Goal: Task Accomplishment & Management: Manage account settings

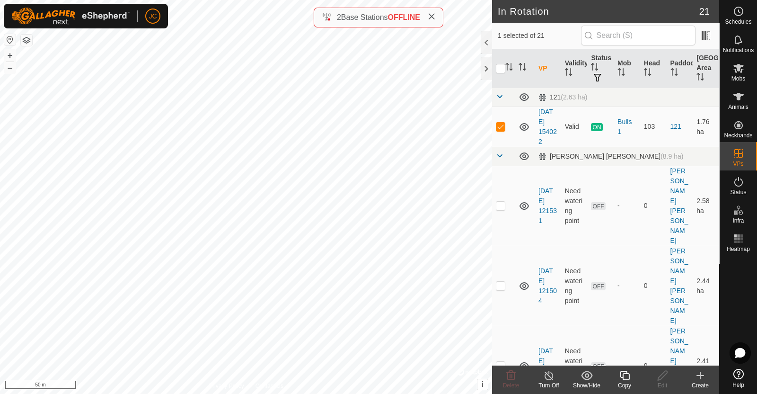
click at [549, 383] on div "Turn Off" at bounding box center [549, 385] width 38 height 9
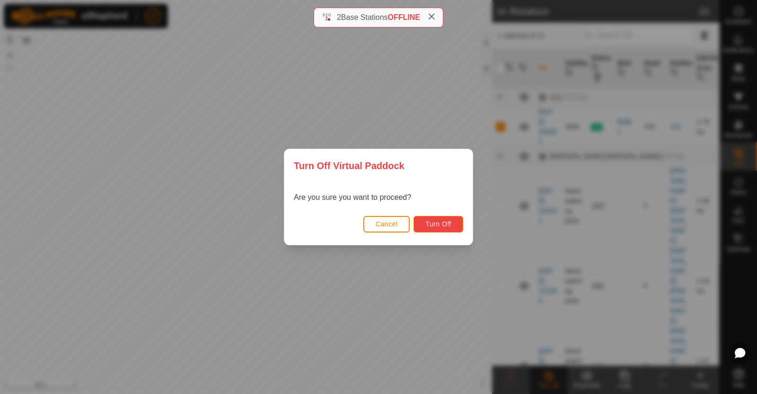
click at [442, 223] on span "Turn Off" at bounding box center [438, 224] width 26 height 8
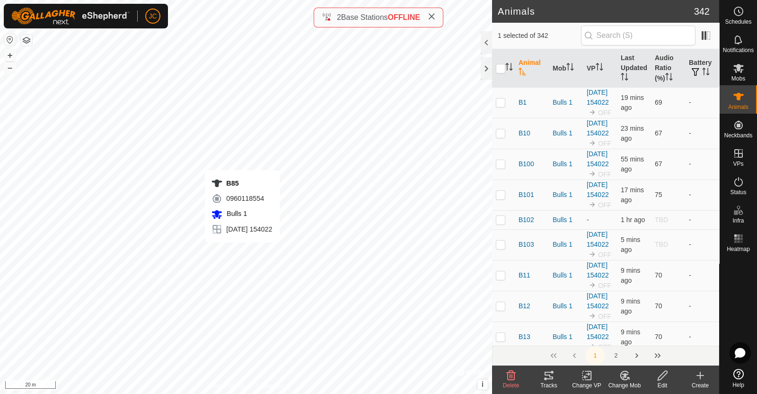
checkbox input "true"
checkbox input "false"
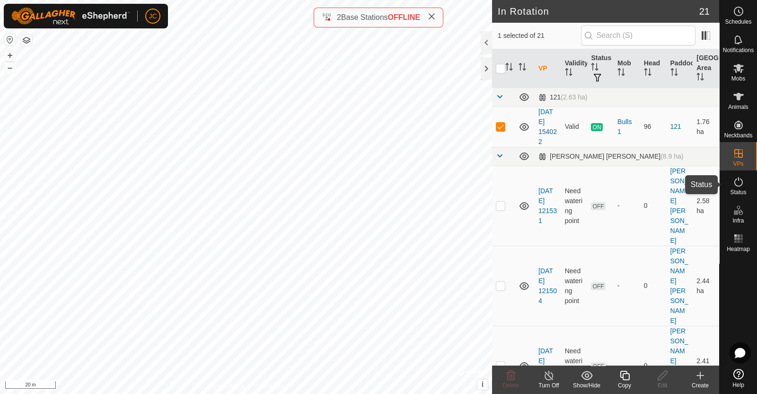
click at [736, 190] on span "Status" at bounding box center [738, 192] width 16 height 6
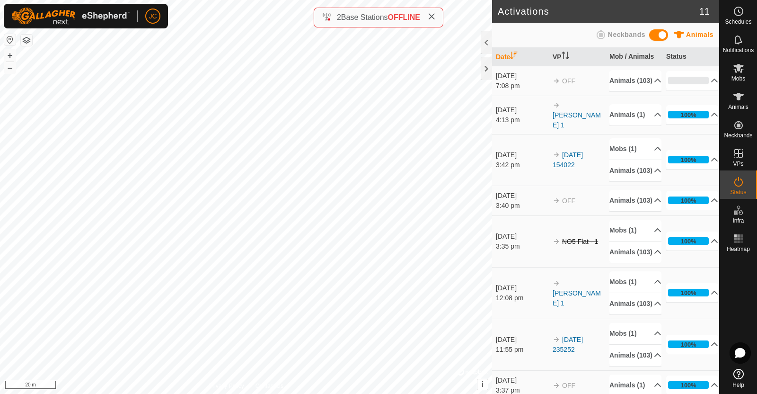
click at [509, 86] on div "7:08 pm" at bounding box center [522, 86] width 52 height 10
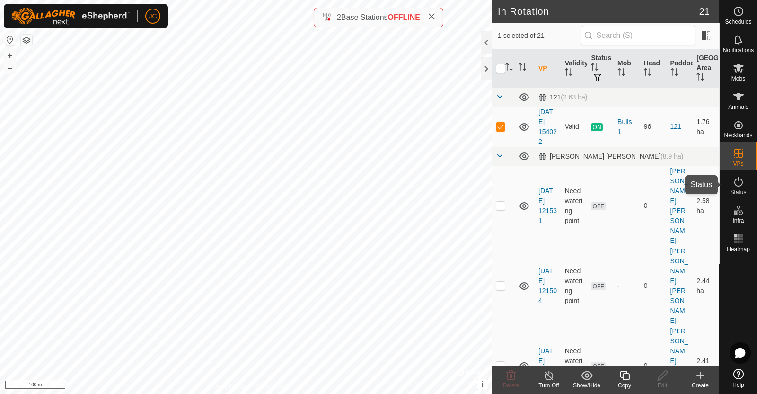
click at [739, 182] on icon at bounding box center [738, 181] width 11 height 11
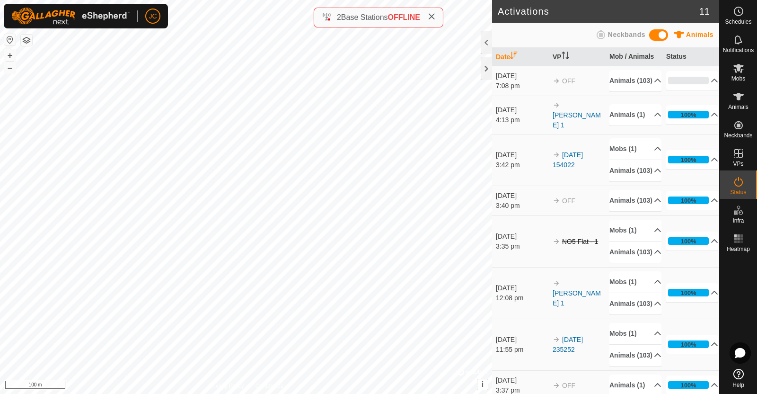
click at [564, 90] on td "OFF" at bounding box center [577, 81] width 57 height 30
click at [518, 86] on div "7:08 pm" at bounding box center [522, 86] width 52 height 10
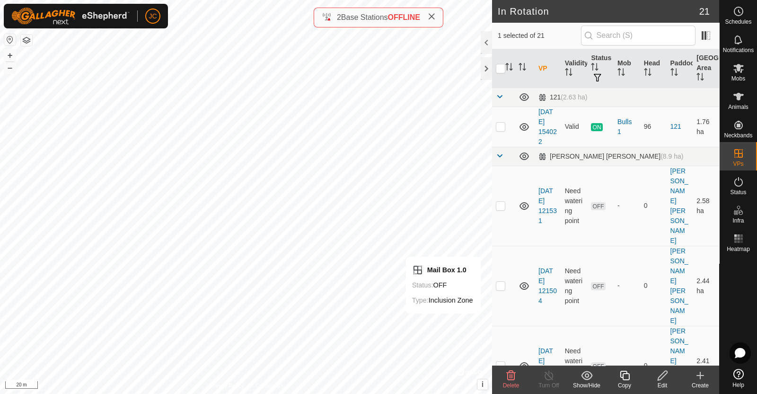
click at [662, 383] on div "Edit" at bounding box center [662, 385] width 38 height 9
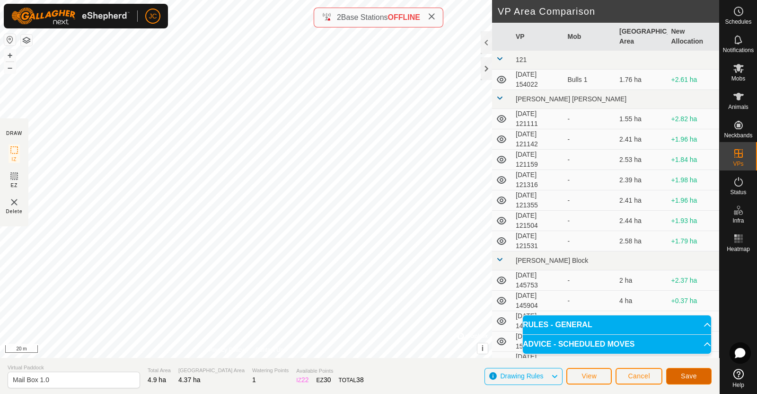
click at [697, 377] on button "Save" at bounding box center [688, 376] width 45 height 17
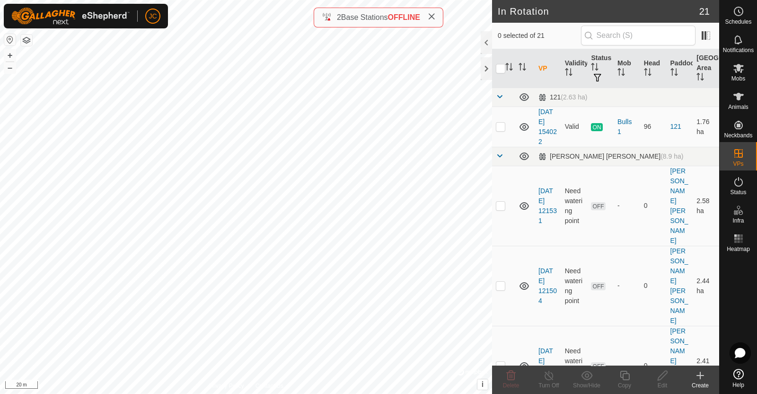
checkbox input "true"
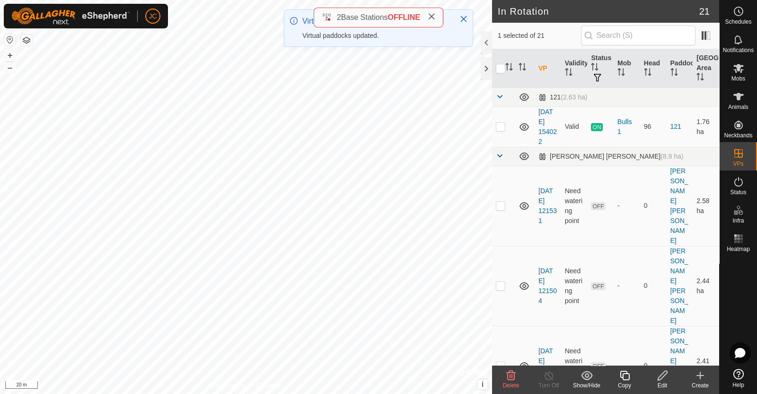
click at [660, 380] on icon at bounding box center [663, 375] width 12 height 11
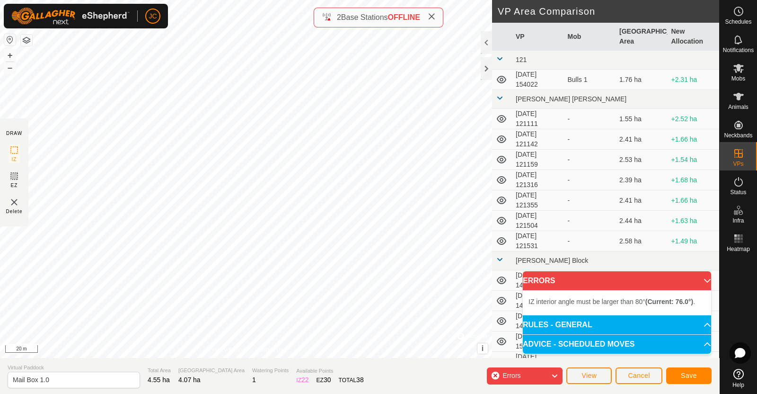
click at [182, 316] on div "IZ interior angle must be larger than 80° (Current: 76.0°) . + – ⇧ i © Mapbox ,…" at bounding box center [246, 179] width 492 height 358
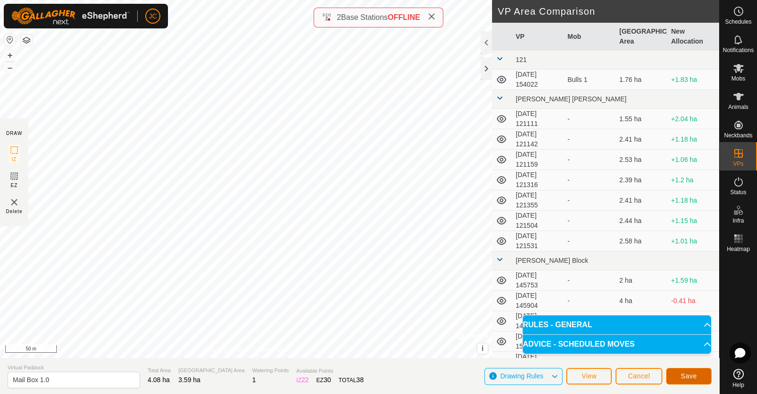
click at [686, 374] on span "Save" at bounding box center [689, 376] width 16 height 8
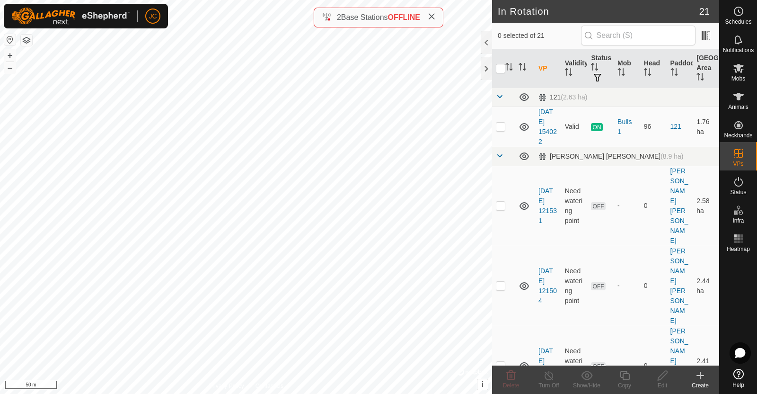
checkbox input "true"
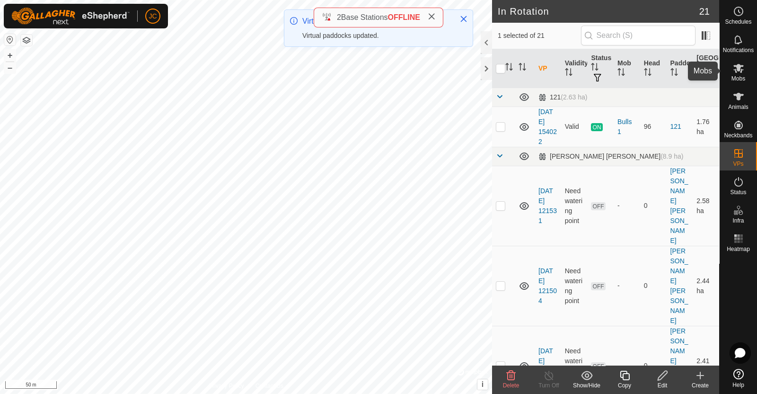
click at [744, 74] on es-mob-svg-icon at bounding box center [738, 68] width 17 height 15
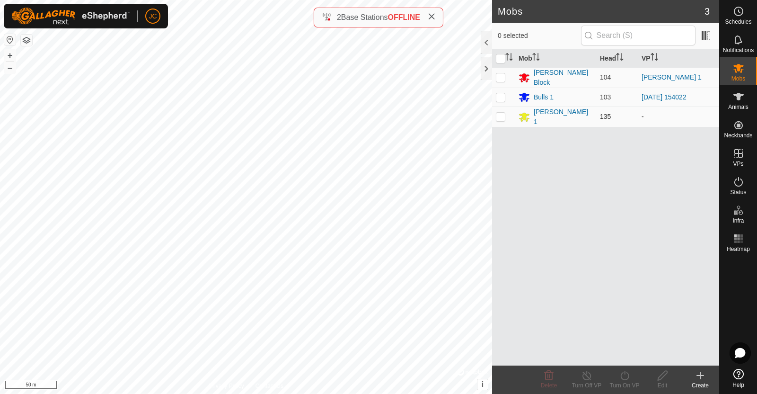
click at [500, 117] on p-checkbox at bounding box center [500, 117] width 9 height 8
click at [497, 114] on p-checkbox at bounding box center [500, 117] width 9 height 8
checkbox input "false"
click at [745, 184] on es-activation-svg-icon at bounding box center [738, 181] width 17 height 15
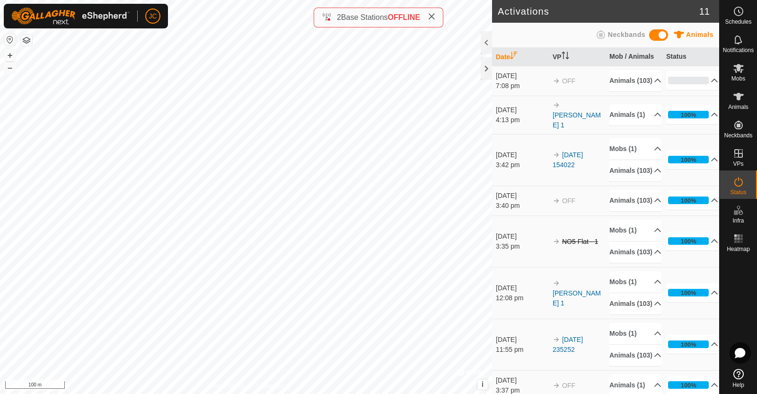
click at [745, 184] on es-activation-svg-icon at bounding box center [738, 181] width 17 height 15
click at [742, 76] on span "Mobs" at bounding box center [738, 79] width 14 height 6
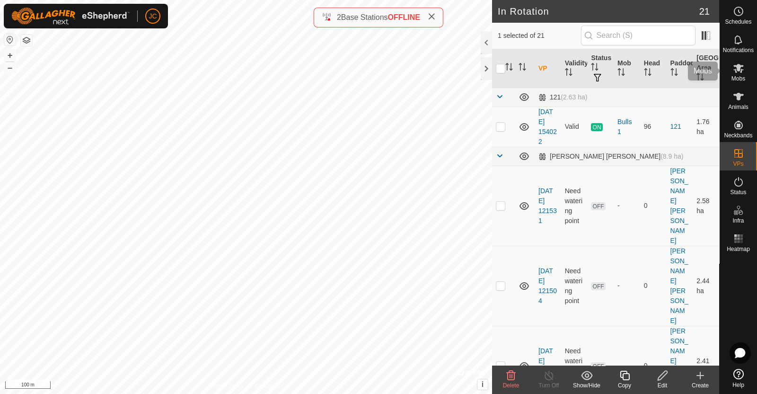
click at [745, 74] on es-mob-svg-icon at bounding box center [738, 68] width 17 height 15
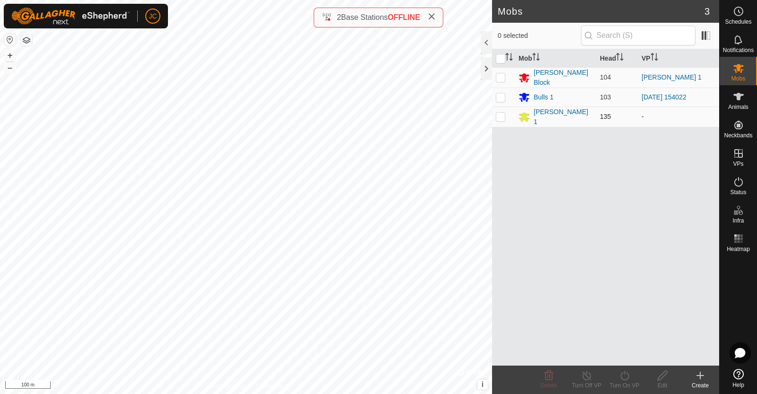
click at [504, 114] on p-checkbox at bounding box center [500, 117] width 9 height 8
checkbox input "true"
click at [627, 381] on div "Turn On VP" at bounding box center [625, 385] width 38 height 9
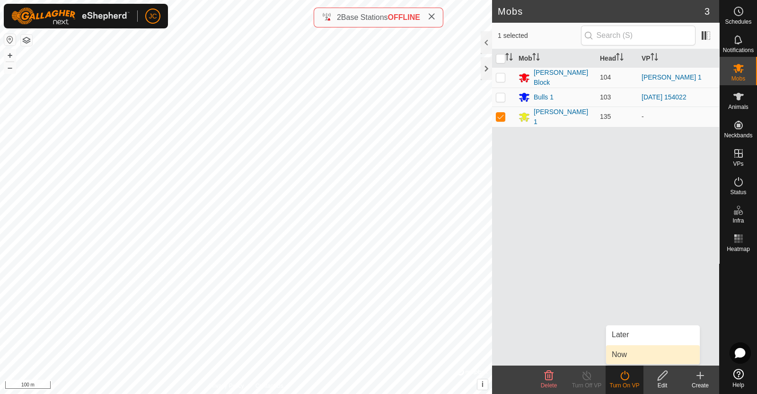
click at [634, 356] on link "Now" at bounding box center [653, 354] width 94 height 19
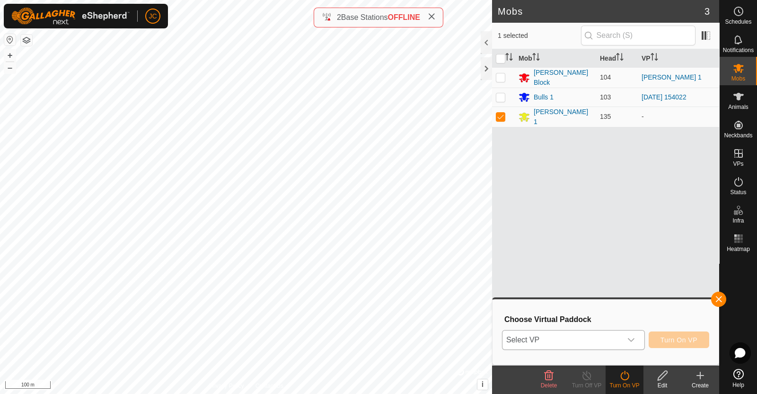
click at [635, 343] on div "dropdown trigger" at bounding box center [631, 339] width 19 height 19
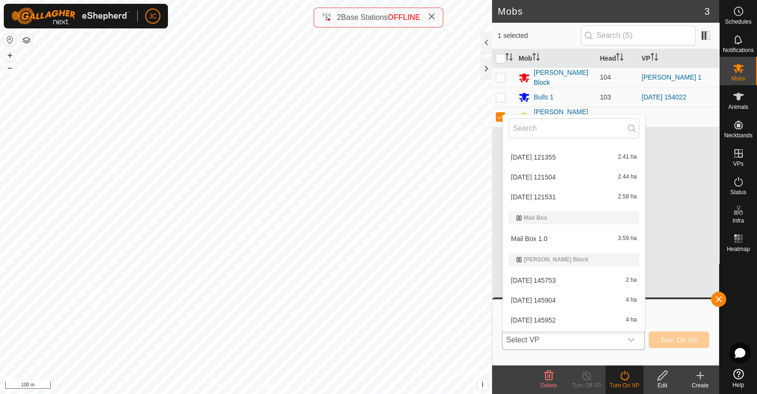
scroll to position [137, 0]
click at [543, 236] on li "Mail Box 1.0 3.59 ha" at bounding box center [574, 238] width 142 height 19
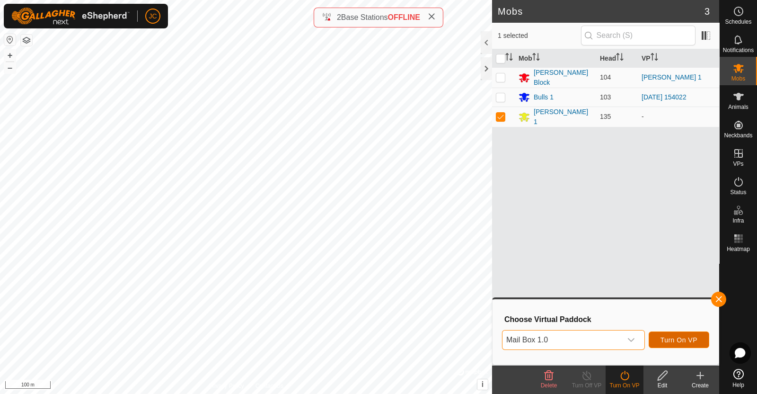
click at [684, 339] on span "Turn On VP" at bounding box center [678, 340] width 37 height 8
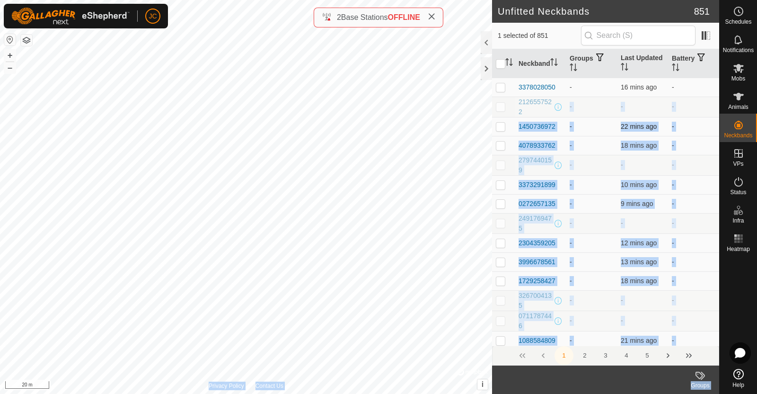
click at [399, 129] on div "Unfitted Neckbands 851 1 selected of 851 Neckband Groups Last Updated Battery 3…" at bounding box center [359, 197] width 719 height 394
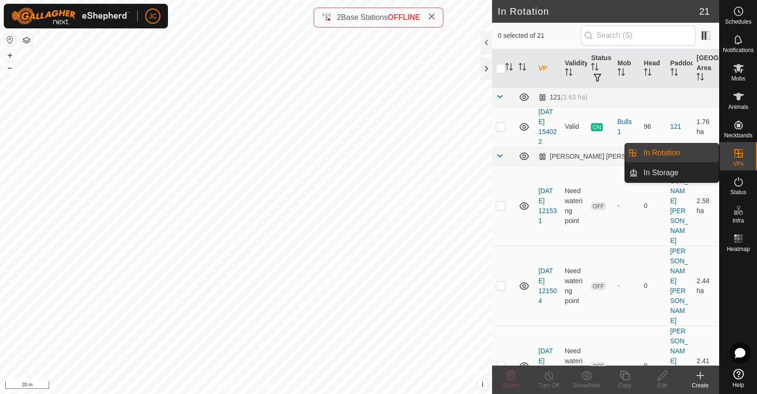
click at [731, 159] on es-virtualpaddocks-svg-icon at bounding box center [738, 153] width 17 height 15
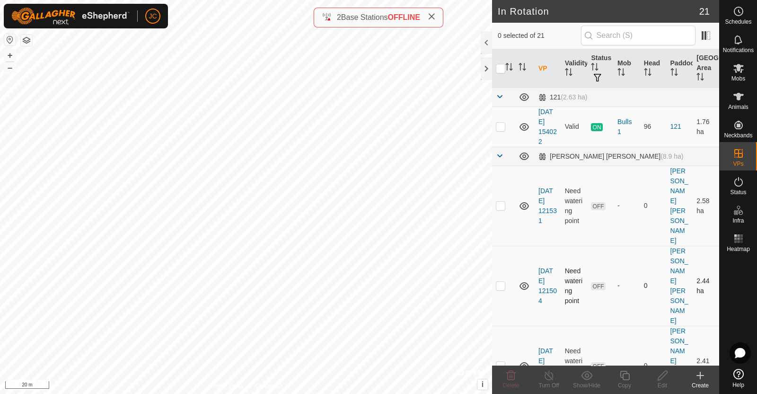
checkbox input "true"
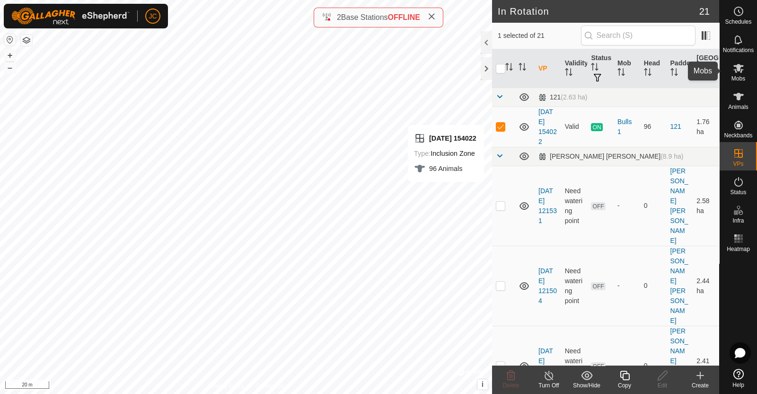
click at [742, 71] on icon at bounding box center [738, 67] width 11 height 11
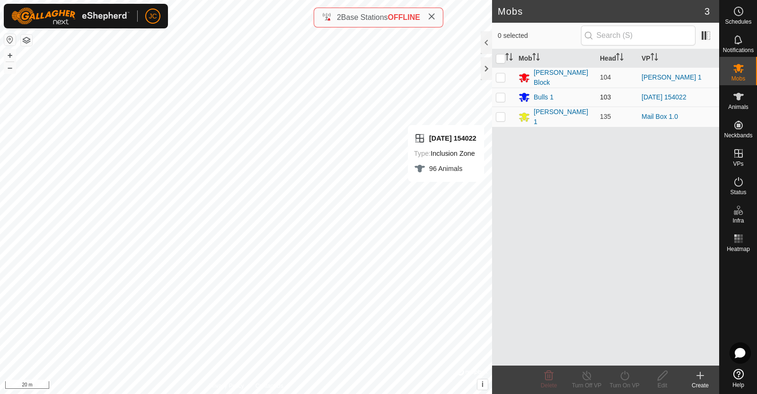
click at [496, 96] on p-checkbox at bounding box center [500, 97] width 9 height 8
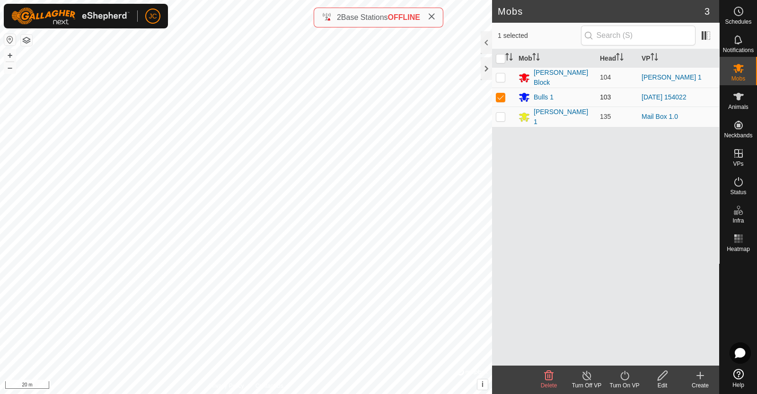
click at [499, 94] on p-checkbox at bounding box center [500, 97] width 9 height 8
checkbox input "false"
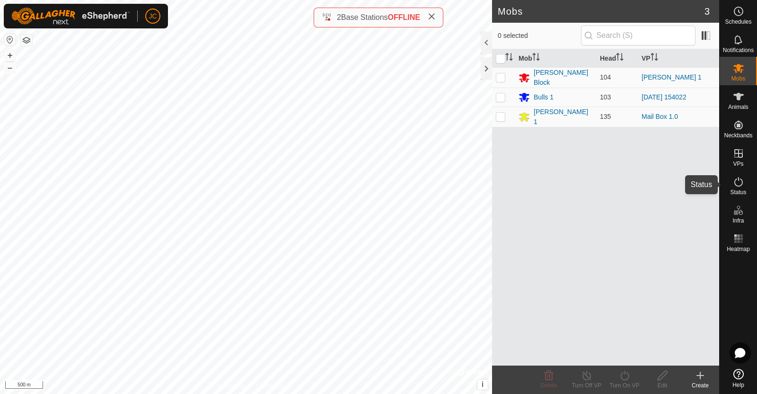
click at [742, 182] on icon at bounding box center [738, 181] width 9 height 9
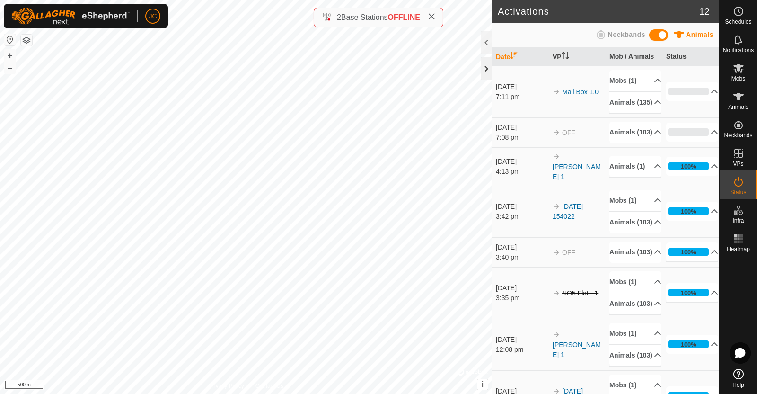
click at [487, 66] on div at bounding box center [486, 68] width 11 height 23
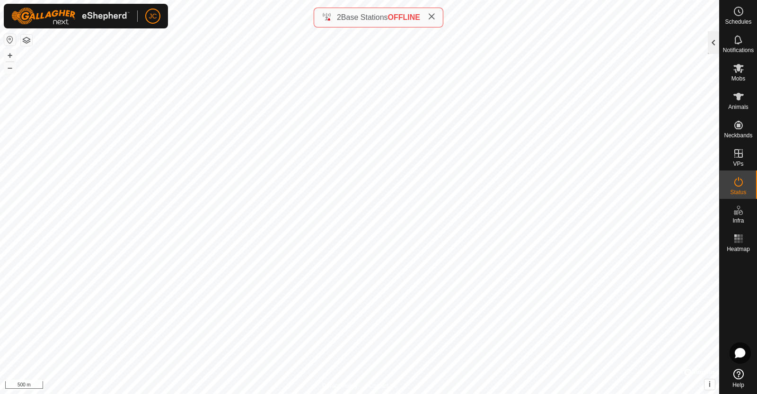
click at [715, 43] on div at bounding box center [713, 42] width 11 height 23
